Goal: Check status: Check status

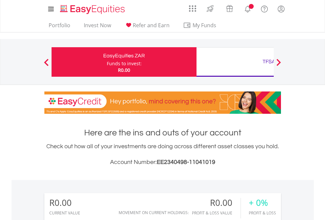
scroll to position [63, 103]
click at [107, 62] on div "Funds to invest:" at bounding box center [124, 63] width 35 height 7
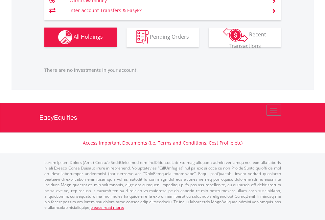
scroll to position [63, 103]
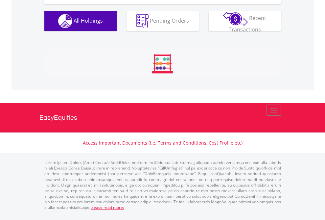
scroll to position [63, 103]
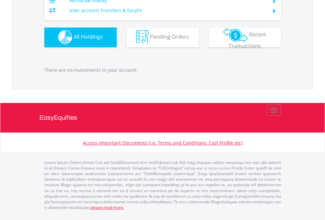
scroll to position [650, 0]
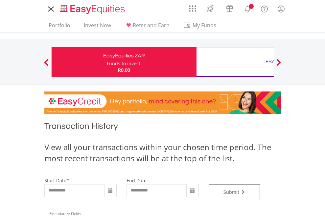
type input "**********"
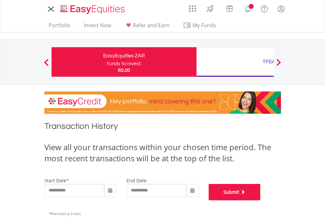
click at [260, 201] on button "Submit" at bounding box center [234, 192] width 52 height 16
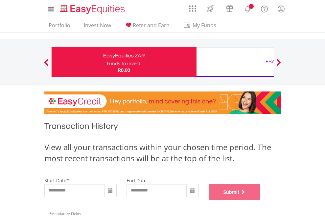
scroll to position [266, 0]
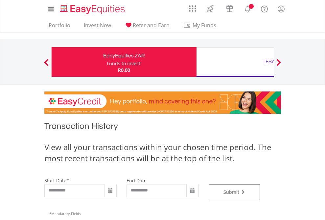
click at [235, 62] on div "TFSA" at bounding box center [268, 61] width 137 height 9
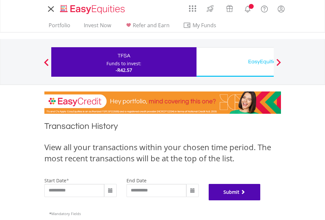
click at [260, 201] on button "Submit" at bounding box center [234, 192] width 52 height 16
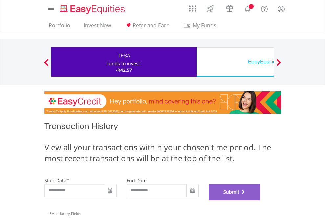
scroll to position [266, 0]
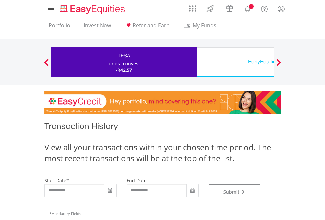
click at [235, 62] on div "EasyEquities USD" at bounding box center [268, 61] width 137 height 9
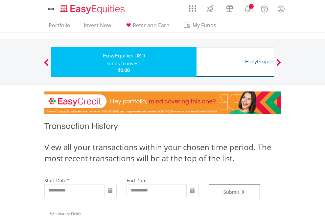
type input "**********"
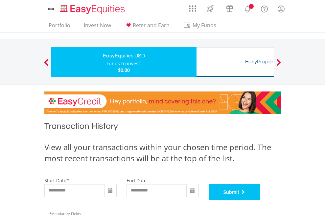
click at [260, 201] on button "Submit" at bounding box center [234, 192] width 52 height 16
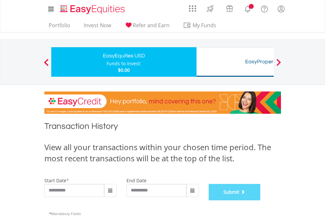
scroll to position [266, 0]
